Goal: Information Seeking & Learning: Learn about a topic

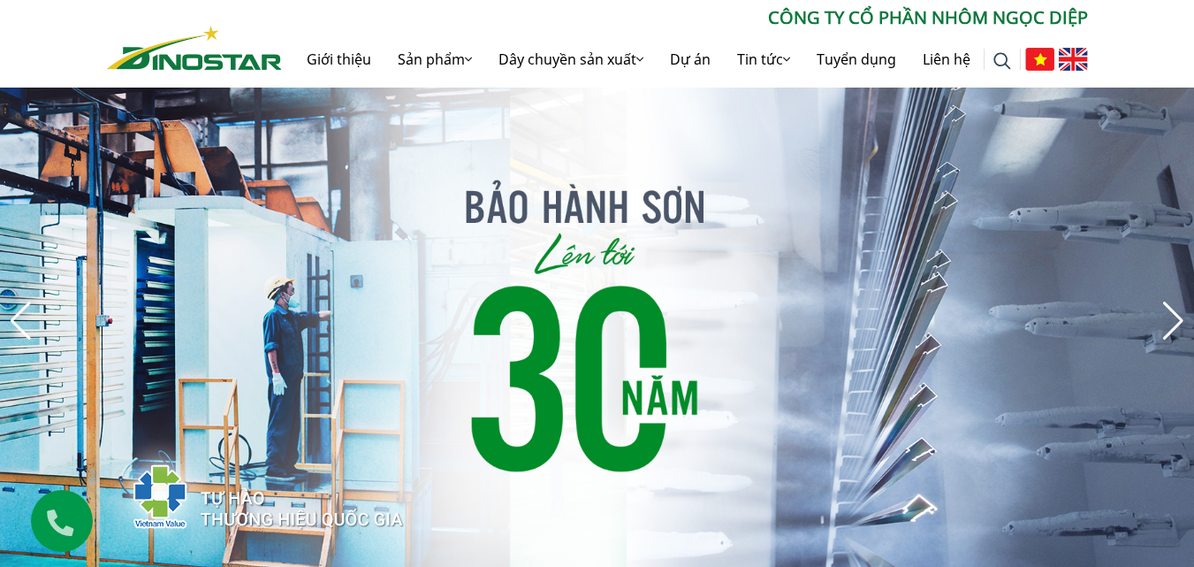
click at [1063, 68] on img at bounding box center [1073, 59] width 29 height 23
click at [1073, 64] on img at bounding box center [1073, 59] width 29 height 23
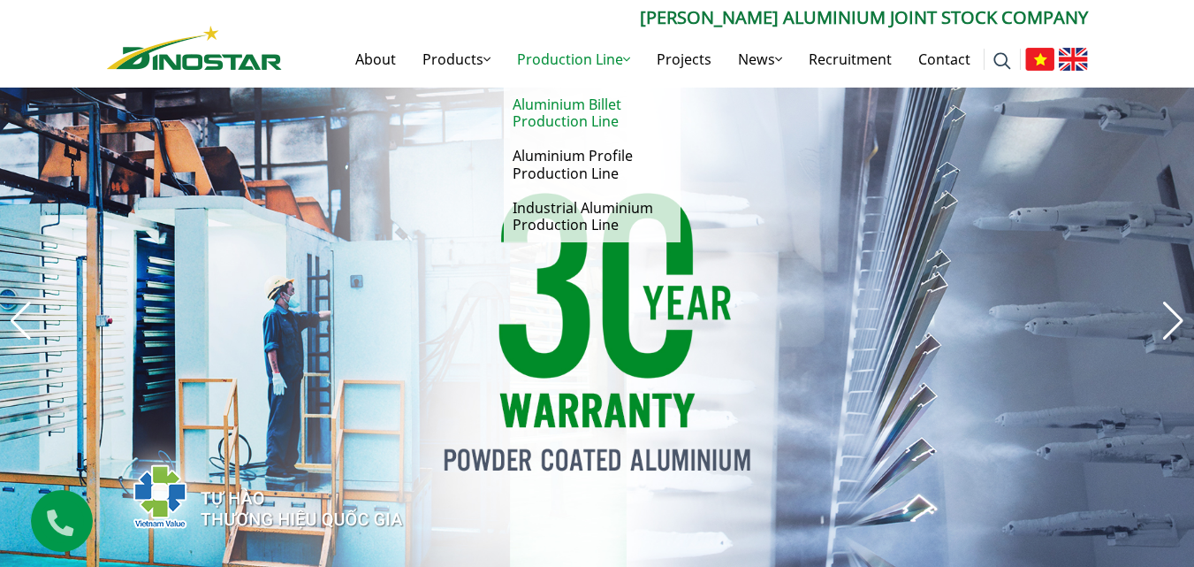
click at [575, 120] on link "Aluminium Billet Production Line" at bounding box center [592, 113] width 177 height 51
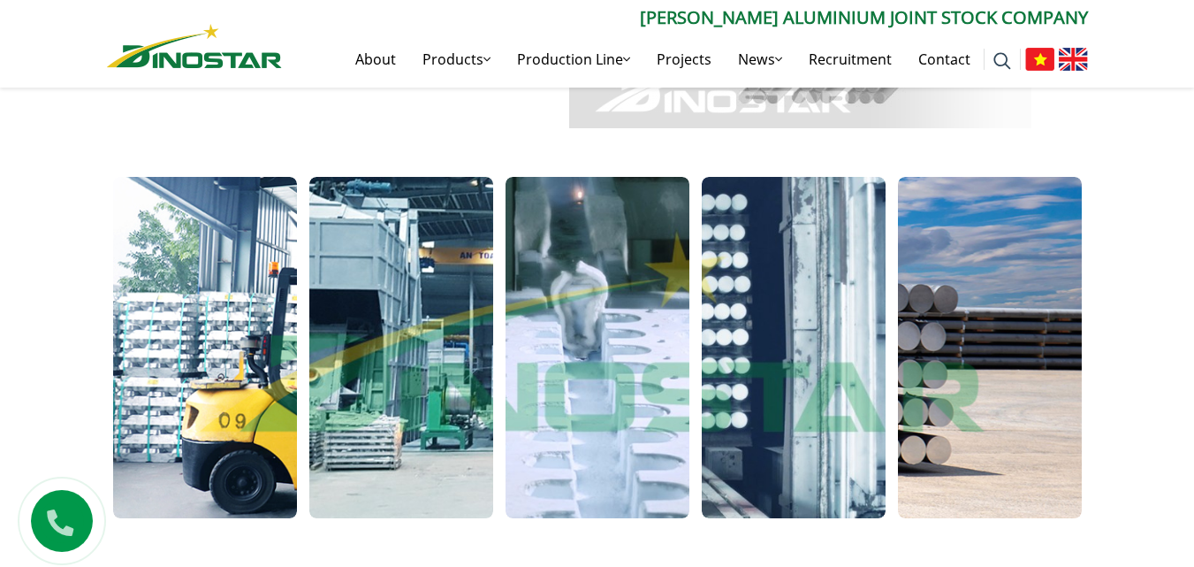
scroll to position [1061, 0]
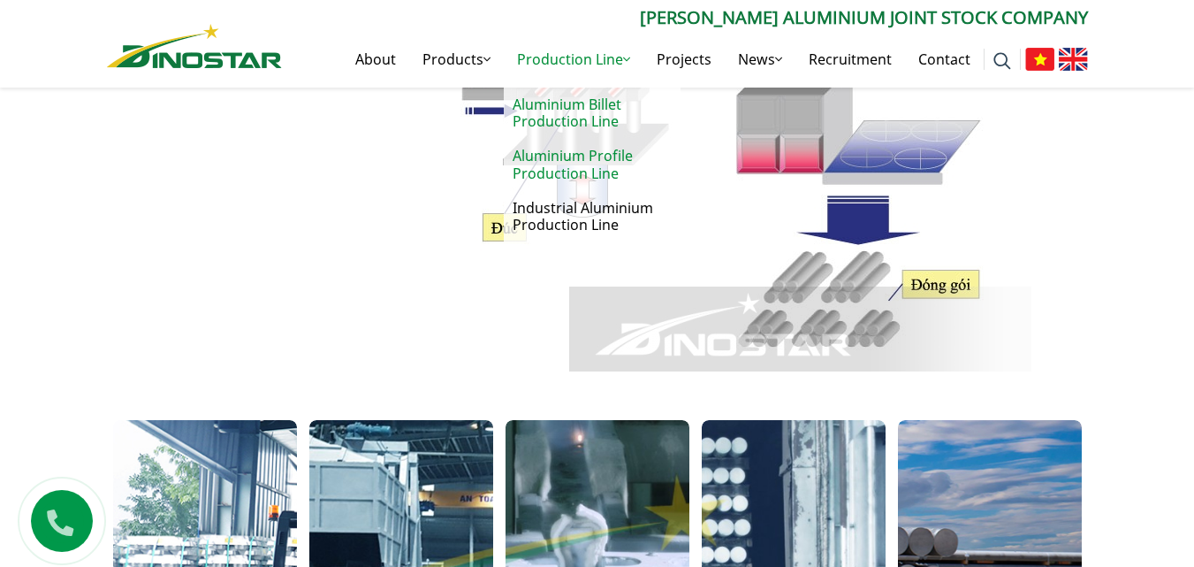
click at [614, 178] on link "Aluminium Profile Production Line" at bounding box center [592, 164] width 177 height 51
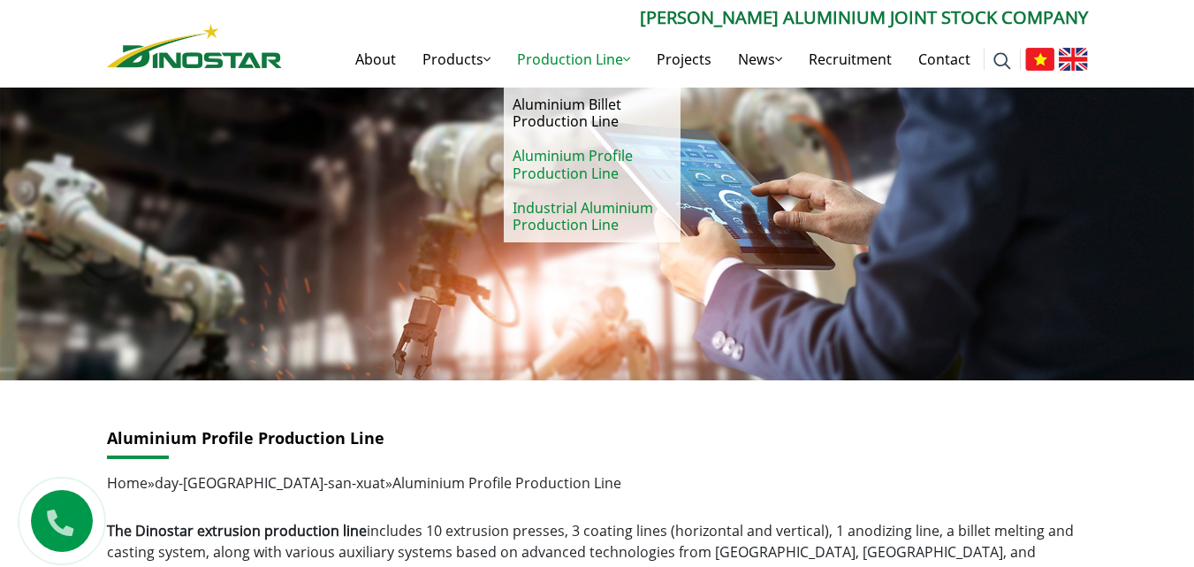
click at [609, 217] on link "Industrial Aluminium Production Line" at bounding box center [592, 216] width 177 height 51
